Goal: Transaction & Acquisition: Purchase product/service

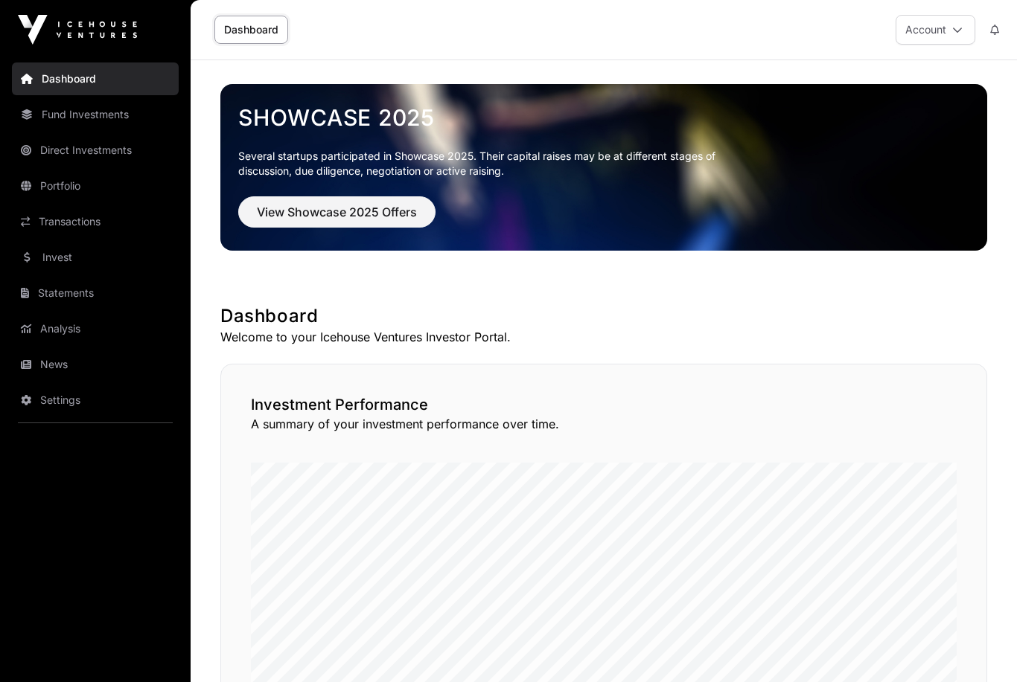
click at [302, 217] on span "View Showcase 2025 Offers" at bounding box center [337, 212] width 160 height 18
click at [322, 213] on span "View Showcase 2025 Offers" at bounding box center [337, 212] width 160 height 18
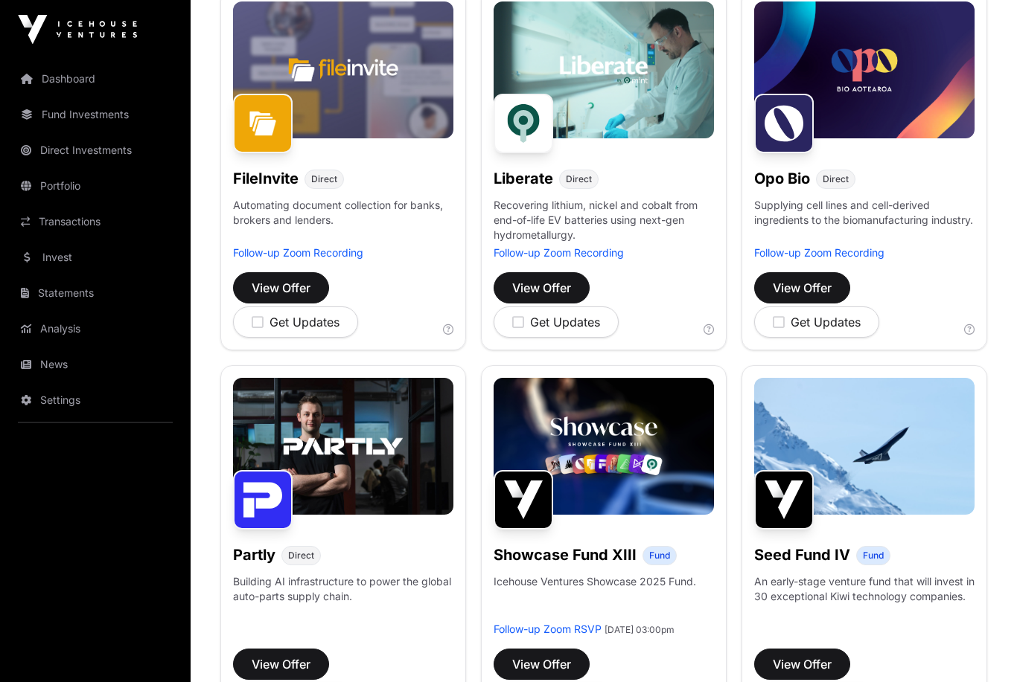
scroll to position [753, 0]
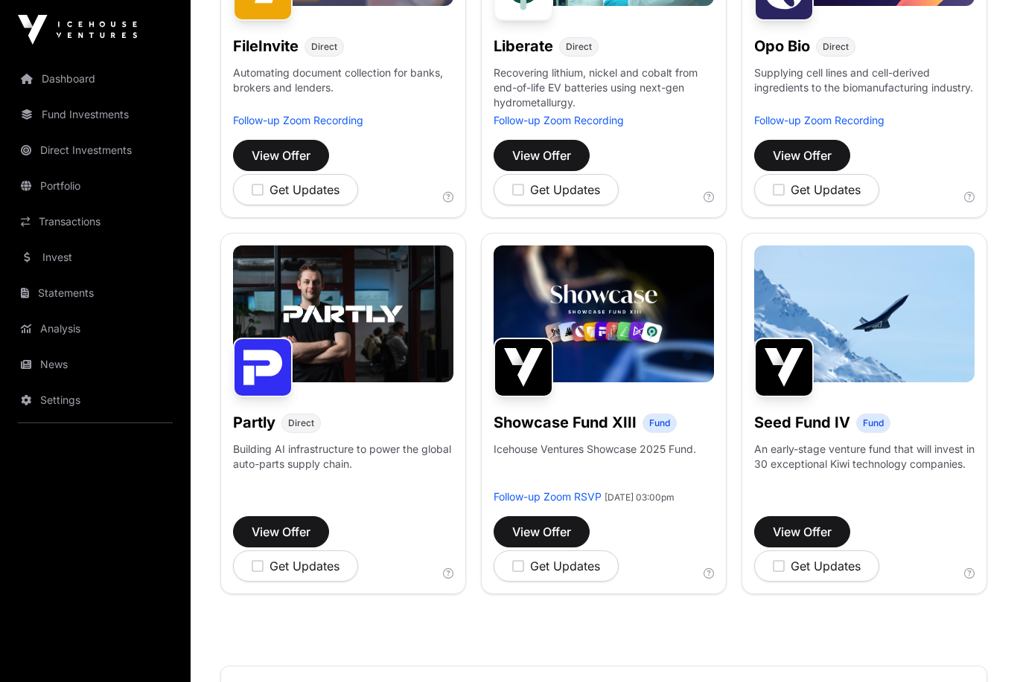
click at [537, 360] on img at bounding box center [523, 368] width 60 height 60
click at [551, 535] on button "View Offer" at bounding box center [541, 531] width 96 height 31
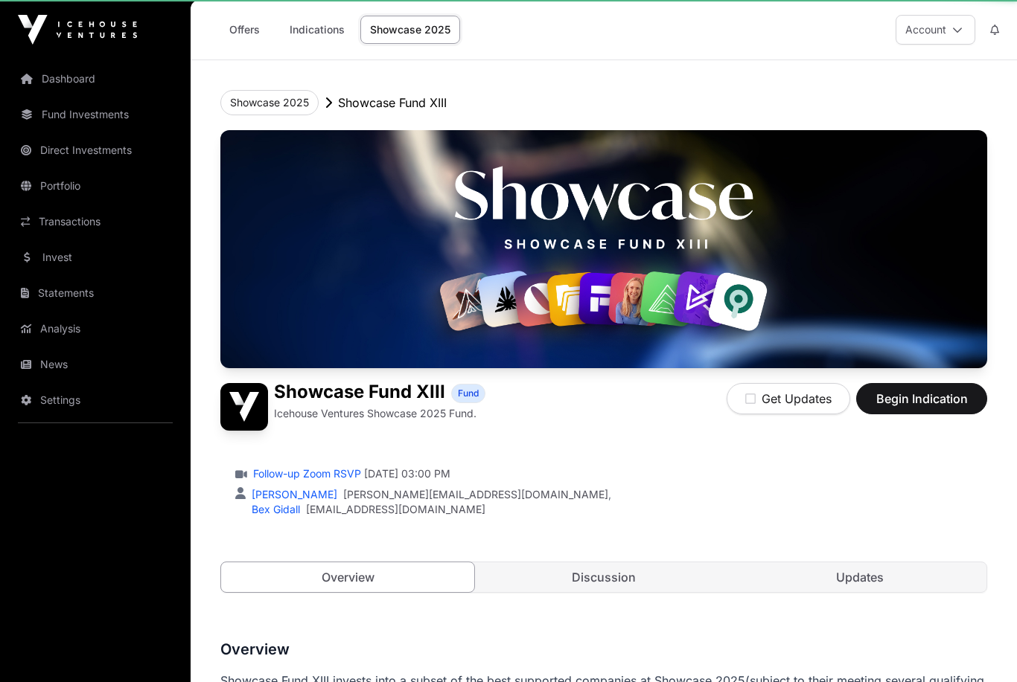
click at [549, 541] on div "Showcase Fund XIII Fund Icehouse Ventures Showcase 2025 Fund. Get Updates Begin…" at bounding box center [603, 376] width 767 height 493
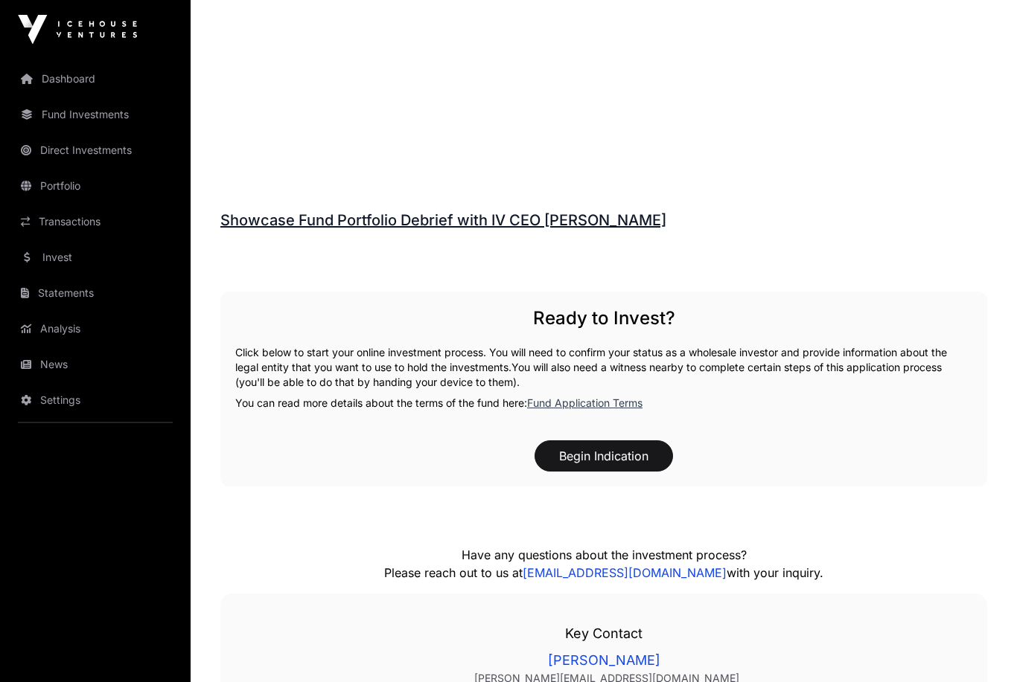
scroll to position [2067, 0]
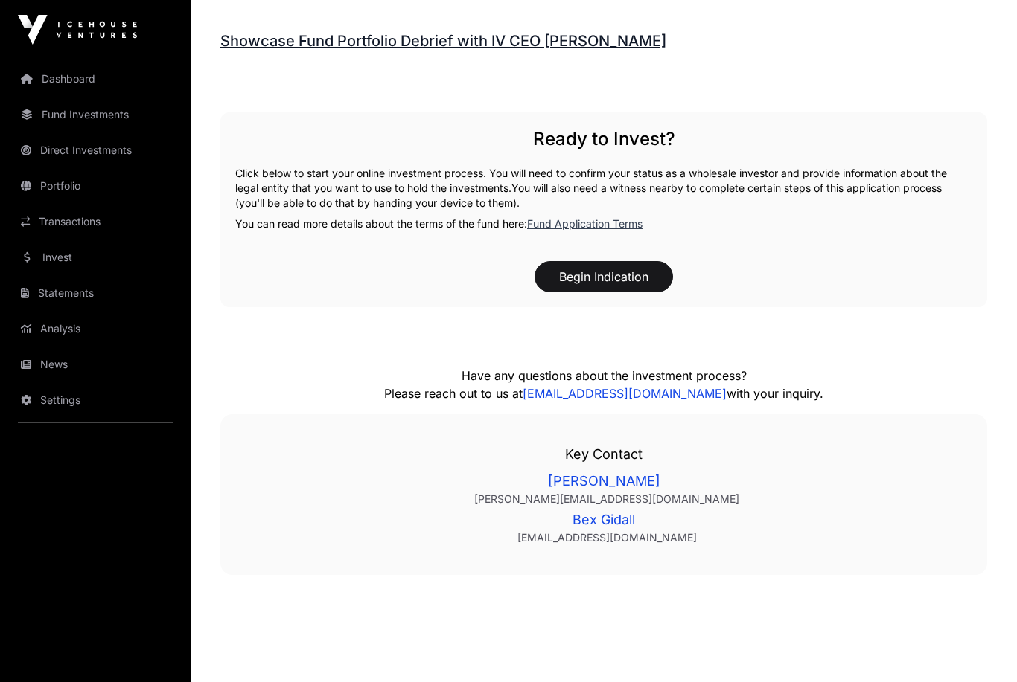
click at [63, 255] on link "Invest" at bounding box center [95, 257] width 167 height 33
click at [57, 257] on link "Invest" at bounding box center [95, 257] width 167 height 33
